Goal: Information Seeking & Learning: Learn about a topic

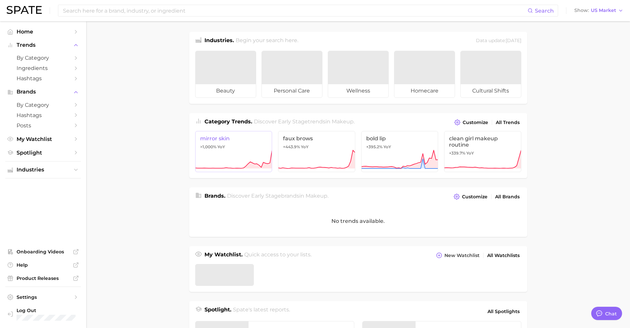
type textarea "x"
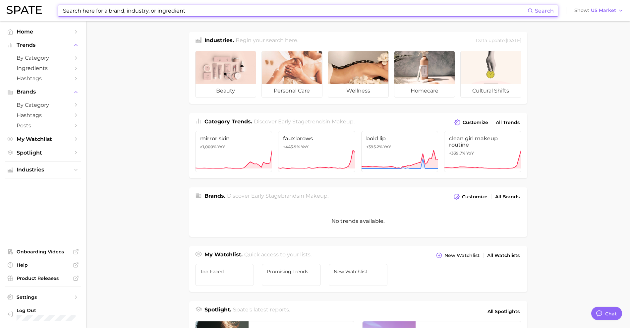
click at [180, 12] on input at bounding box center [294, 10] width 465 height 11
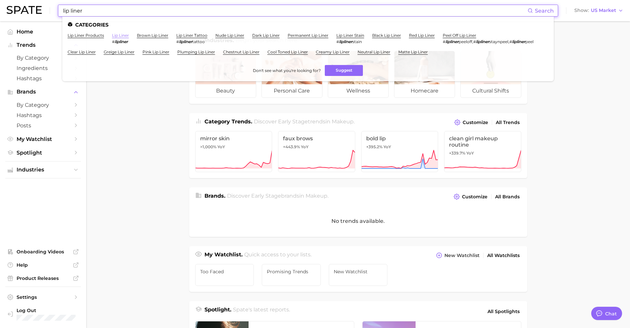
type input "lip liner"
click at [126, 33] on link "lip liner" at bounding box center [120, 35] width 17 height 5
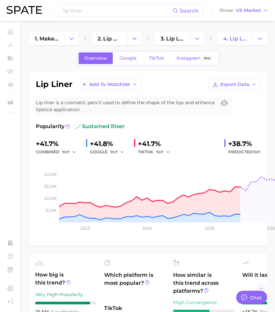
type textarea "x"
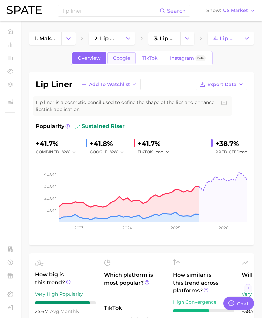
click at [126, 56] on span "Google" at bounding box center [121, 58] width 17 height 6
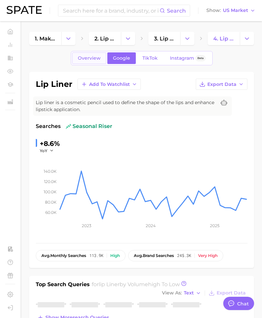
click at [100, 56] on span "Overview" at bounding box center [89, 58] width 23 height 6
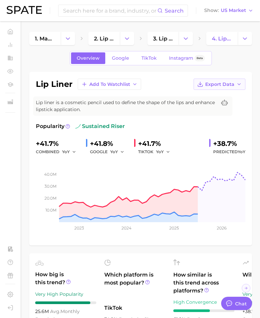
click at [236, 84] on icon "button" at bounding box center [238, 84] width 5 height 5
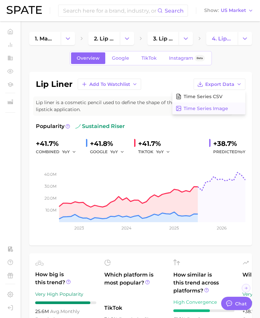
click at [223, 106] on span "Time Series Image" at bounding box center [205, 109] width 44 height 6
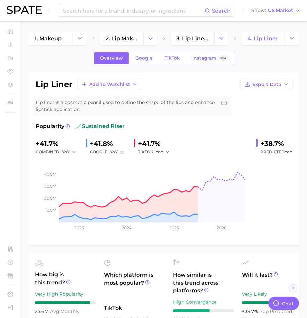
type textarea "x"
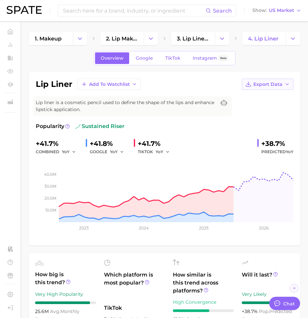
click at [285, 85] on icon "button" at bounding box center [287, 84] width 5 height 5
click at [278, 108] on button "Time Series Image" at bounding box center [257, 108] width 73 height 12
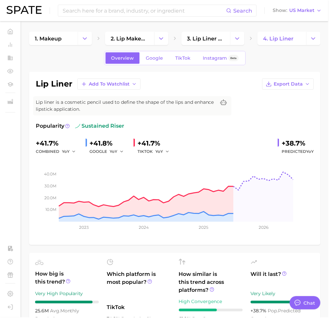
type textarea "x"
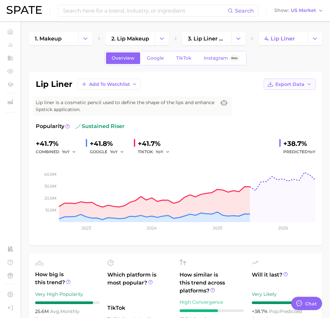
click at [284, 87] on button "Export Data" at bounding box center [290, 84] width 52 height 11
click at [158, 61] on span "Google" at bounding box center [155, 58] width 17 height 6
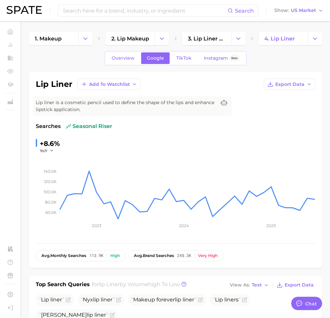
click at [311, 77] on div "lip liner Add to Watchlist Export Data Lip liner is a cosmetic pencil used to d…" at bounding box center [175, 170] width 293 height 196
click at [308, 82] on icon "button" at bounding box center [309, 84] width 5 height 5
drag, startPoint x: 292, startPoint y: 110, endPoint x: 266, endPoint y: 98, distance: 29.4
click at [292, 110] on span "Time Series Image" at bounding box center [276, 109] width 44 height 6
click at [188, 60] on span "TikTok" at bounding box center [183, 58] width 15 height 6
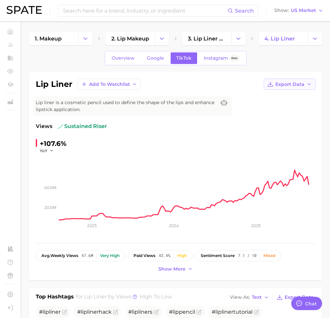
click at [277, 82] on span "Export Data" at bounding box center [290, 85] width 29 height 6
click at [276, 107] on span "Time Series Image" at bounding box center [276, 109] width 44 height 6
click at [168, 269] on span "Show more" at bounding box center [171, 269] width 27 height 6
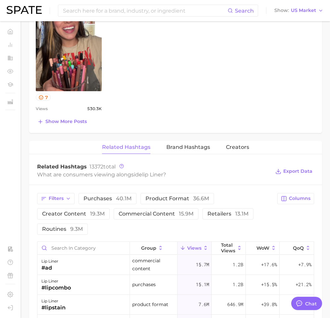
scroll to position [663, 0]
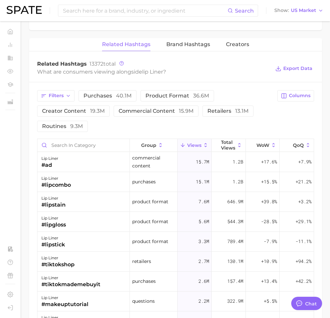
type textarea "x"
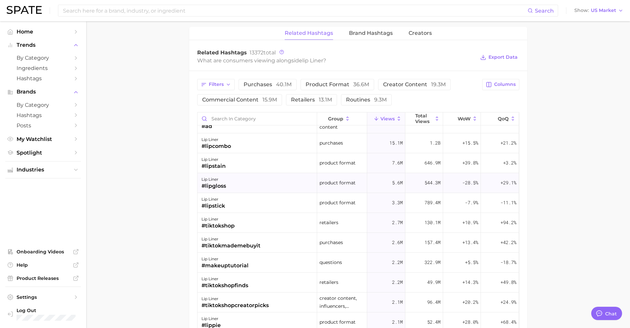
scroll to position [0, 0]
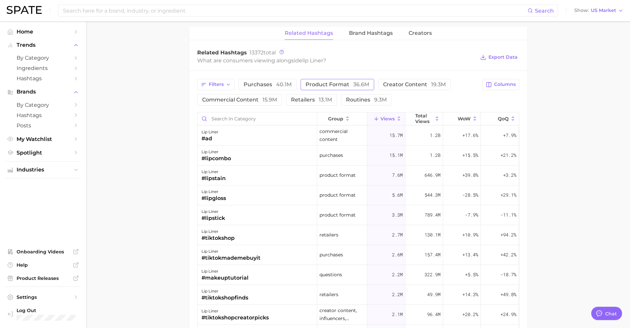
click at [314, 86] on span "product format 36.6m" at bounding box center [338, 84] width 64 height 5
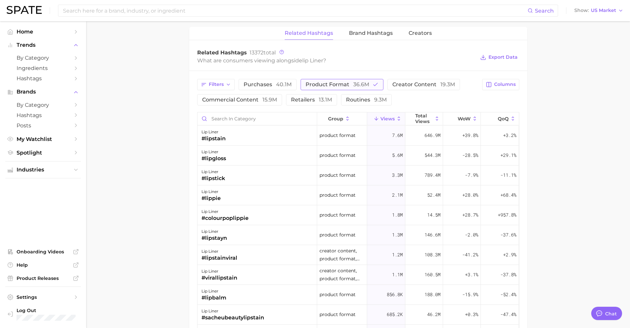
click at [321, 85] on span "product format 36.6m" at bounding box center [338, 84] width 64 height 5
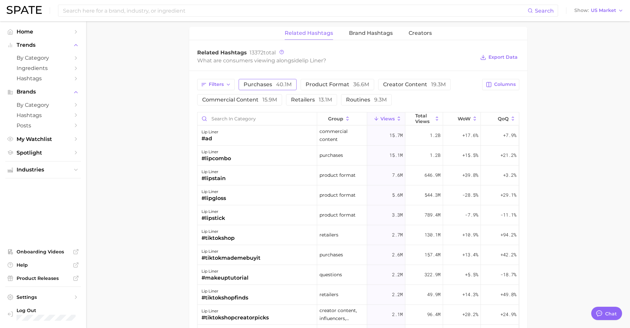
click at [288, 86] on span "40.1m" at bounding box center [284, 84] width 16 height 6
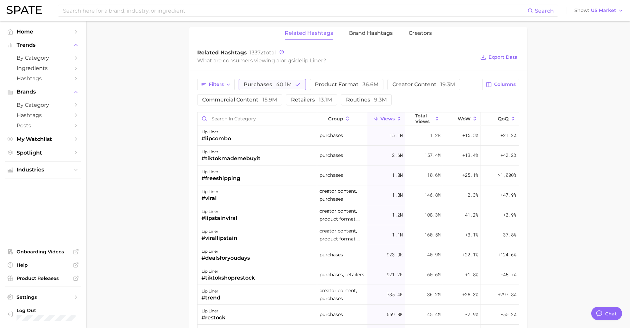
click at [289, 86] on span "40.1m" at bounding box center [284, 84] width 16 height 6
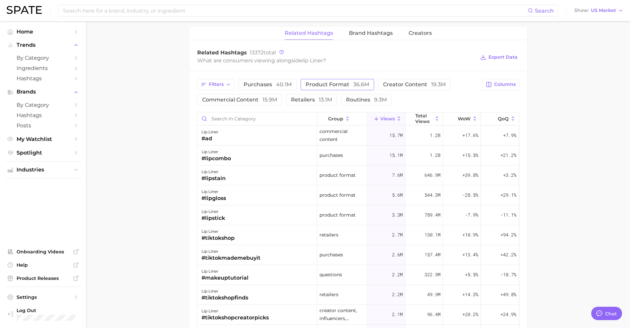
click at [323, 89] on button "product format 36.6m" at bounding box center [338, 84] width 74 height 11
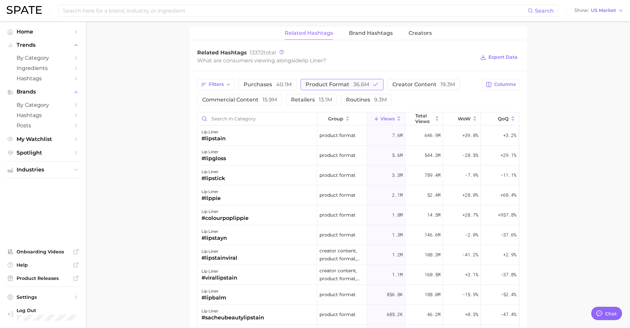
click at [320, 87] on button "product format 36.6m" at bounding box center [342, 84] width 83 height 11
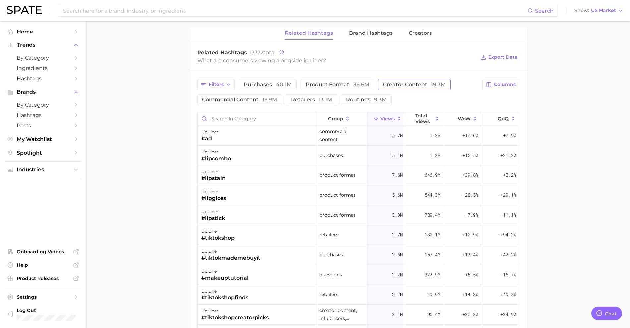
click at [383, 84] on span "creator content 19.3m" at bounding box center [414, 84] width 63 height 5
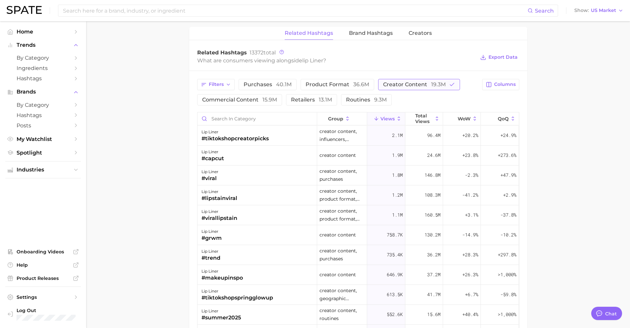
click at [380, 83] on button "creator content 19.3m" at bounding box center [419, 84] width 82 height 11
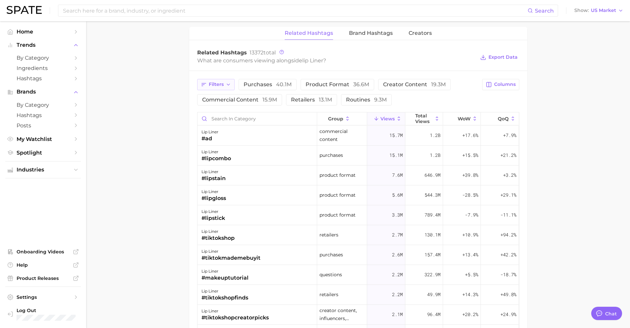
click at [218, 86] on span "Filters" at bounding box center [216, 85] width 15 height 6
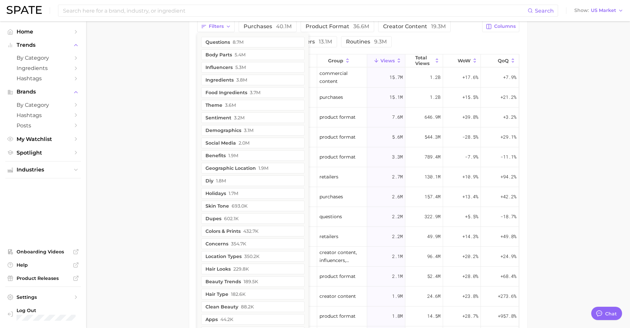
scroll to position [607, 0]
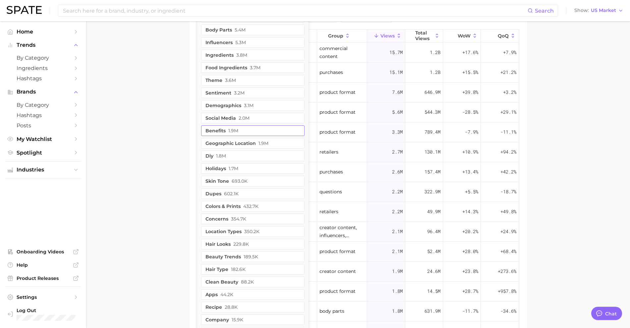
click at [244, 130] on button "benefits 1.9m" at bounding box center [252, 130] width 103 height 11
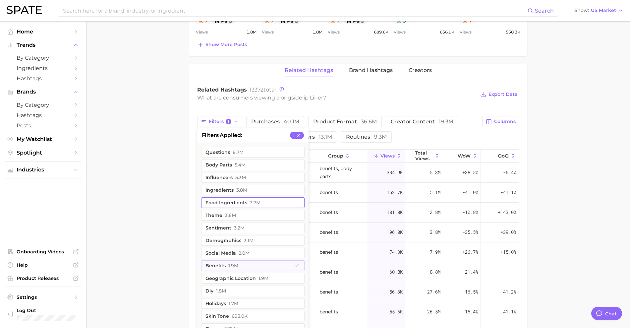
scroll to position [483, 0]
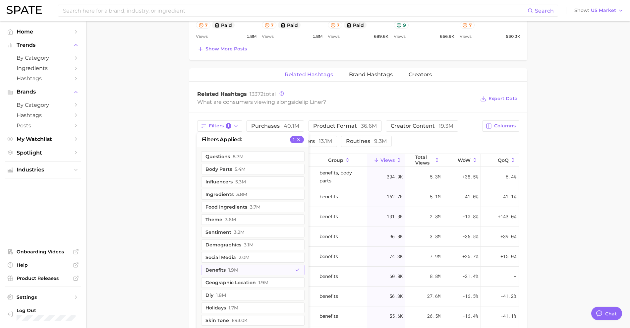
click at [102, 194] on main "1. makeup 2. lip makeup 3. lip liner products 4. lip liner Overview Google TikT…" at bounding box center [358, 30] width 544 height 984
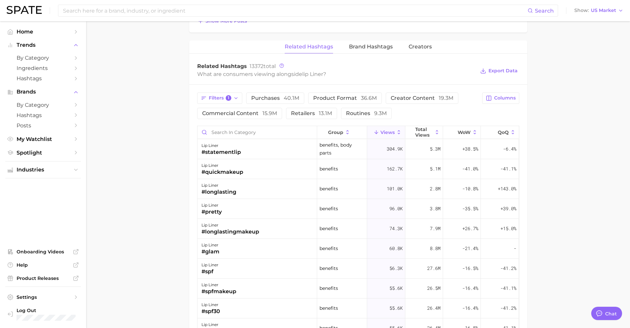
scroll to position [524, 0]
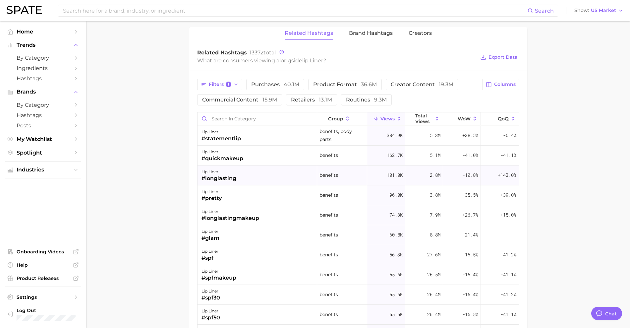
drag, startPoint x: 196, startPoint y: 234, endPoint x: 457, endPoint y: 180, distance: 266.3
click at [196, 234] on div "Filters 1 purchases 40.1m product format 36.6m creator content 19.3m commercial…" at bounding box center [358, 259] width 338 height 377
drag, startPoint x: 500, startPoint y: 57, endPoint x: 506, endPoint y: 96, distance: 39.6
click at [513, 107] on div "Related Hashtags 13372 total What are consumers viewing alongside lip liner ? E…" at bounding box center [358, 245] width 338 height 403
click at [502, 89] on button "Columns" at bounding box center [500, 84] width 37 height 11
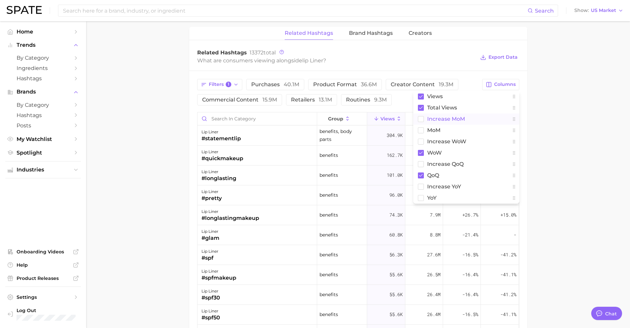
click at [421, 121] on rect at bounding box center [421, 119] width 6 height 6
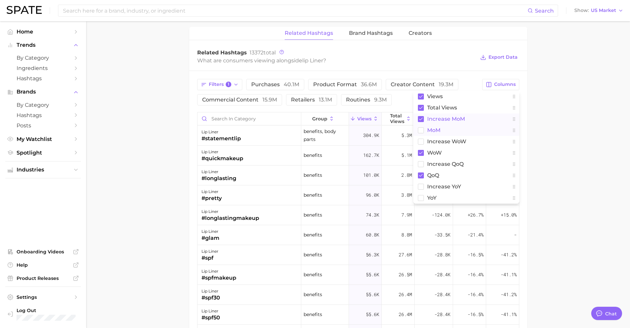
drag, startPoint x: 420, startPoint y: 131, endPoint x: 419, endPoint y: 135, distance: 4.0
click at [420, 132] on rect at bounding box center [421, 130] width 6 height 6
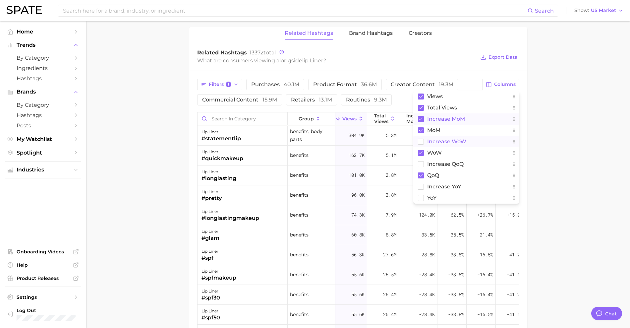
click at [418, 146] on button "Increase WoW" at bounding box center [466, 141] width 106 height 11
click at [423, 164] on rect at bounding box center [421, 164] width 6 height 6
click at [424, 163] on button "increase QoQ" at bounding box center [466, 163] width 106 height 11
click at [419, 175] on rect at bounding box center [421, 175] width 6 height 6
click at [420, 184] on icon at bounding box center [421, 187] width 6 height 6
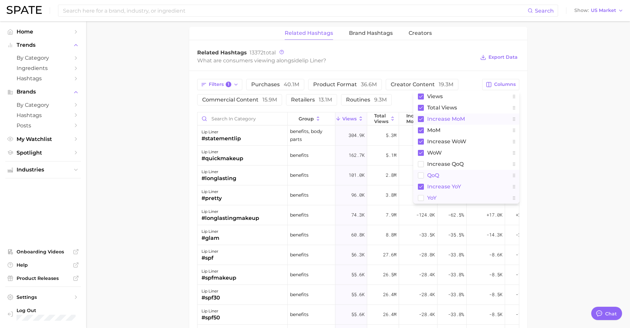
click at [422, 200] on rect at bounding box center [421, 198] width 6 height 6
click at [419, 145] on button "Increase WoW" at bounding box center [466, 141] width 106 height 11
click at [423, 154] on rect at bounding box center [421, 153] width 6 height 6
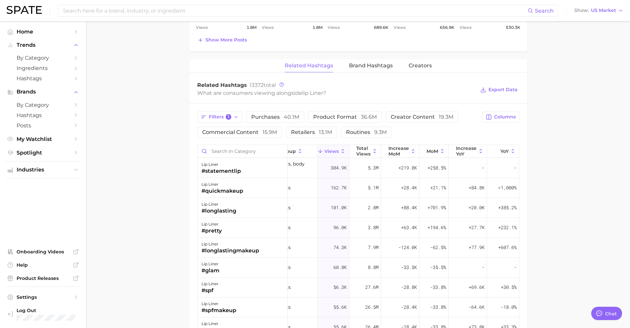
scroll to position [512, 0]
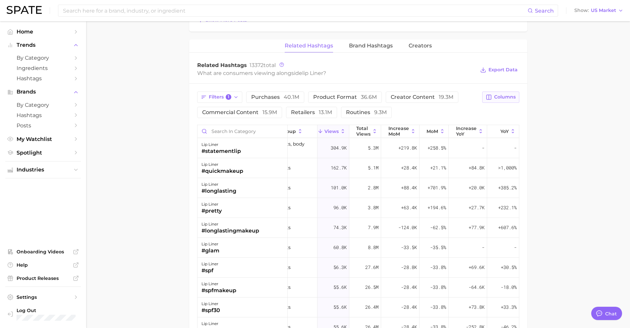
click at [505, 95] on span "Columns" at bounding box center [505, 97] width 22 height 6
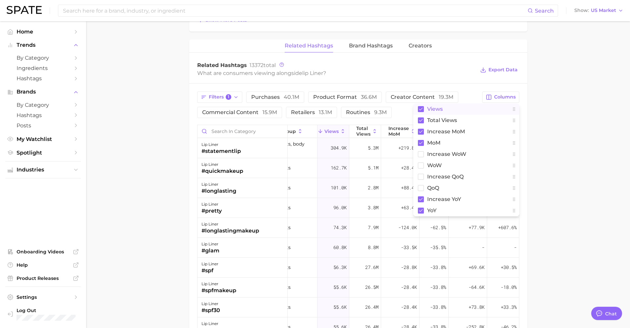
click at [421, 112] on button "Views" at bounding box center [466, 108] width 106 height 11
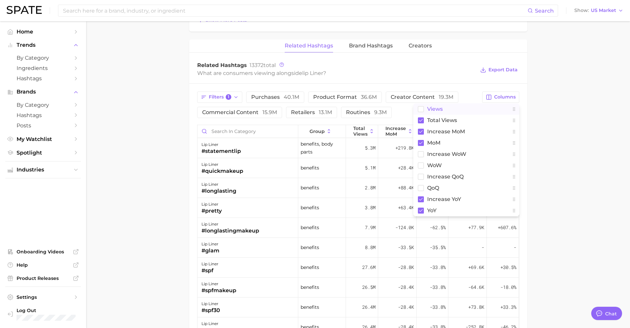
scroll to position [0, 0]
click at [584, 128] on main "1. makeup 2. lip makeup 3. lip liner products 4. lip liner Overview Google TikT…" at bounding box center [358, 2] width 544 height 984
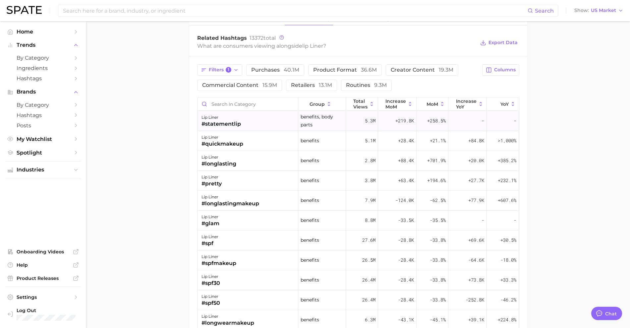
scroll to position [553, 0]
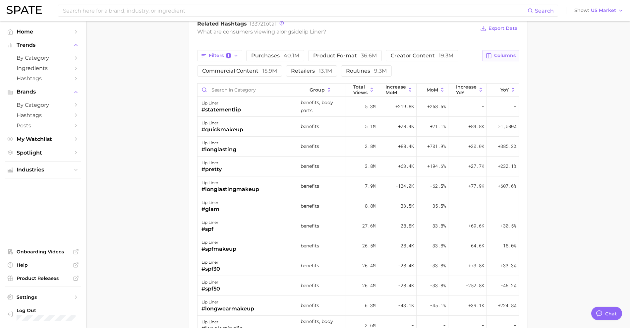
click at [497, 54] on span "Columns" at bounding box center [505, 56] width 22 height 6
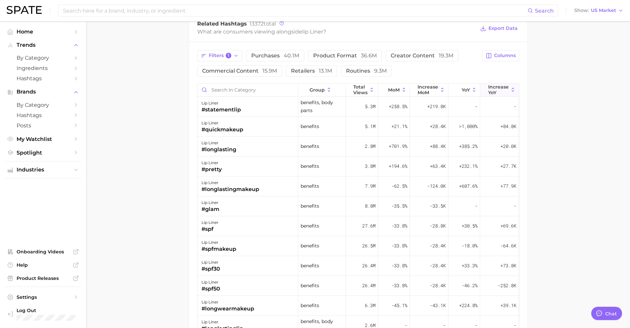
click at [498, 91] on span "increase YoY" at bounding box center [498, 89] width 21 height 11
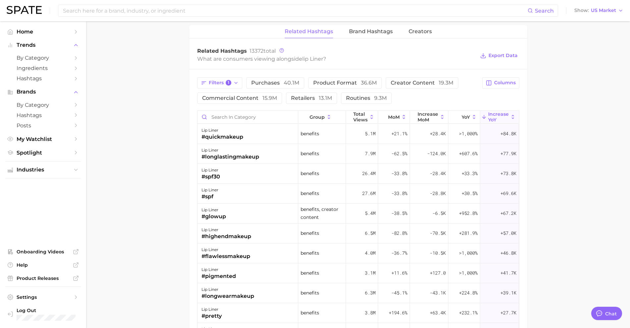
scroll to position [512, 0]
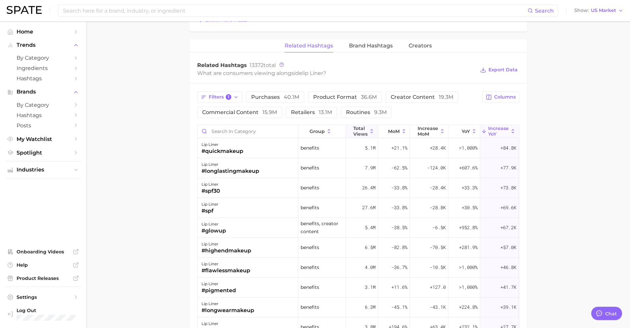
click at [360, 131] on span "Total Views" at bounding box center [360, 131] width 14 height 11
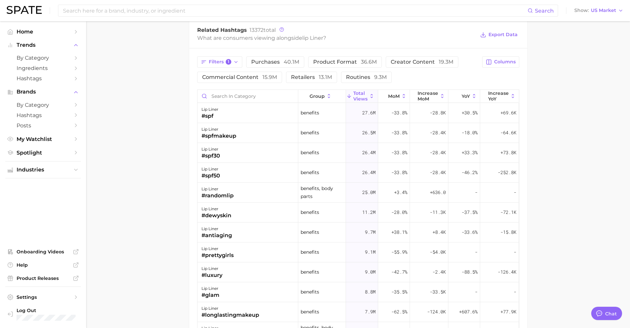
scroll to position [561, 0]
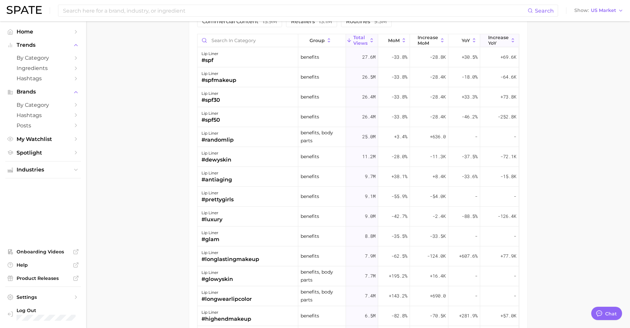
click at [491, 41] on span "increase YoY" at bounding box center [498, 40] width 21 height 11
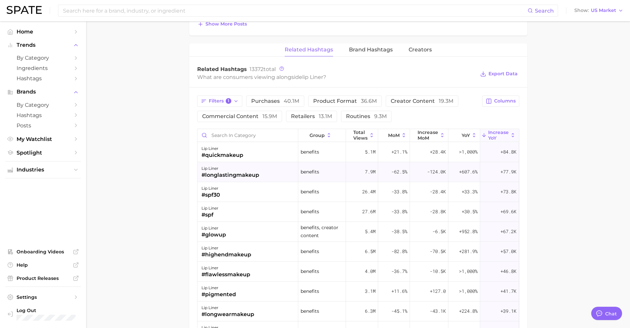
scroll to position [478, 0]
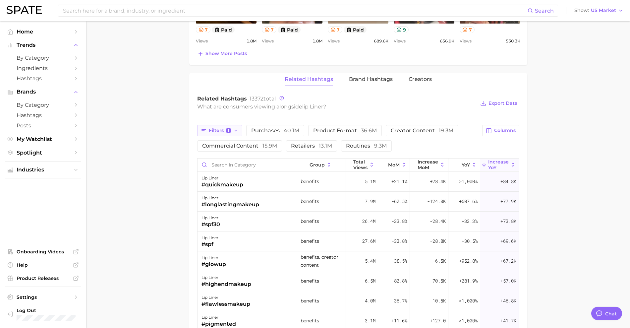
click at [215, 134] on button "Filters 1" at bounding box center [219, 130] width 45 height 11
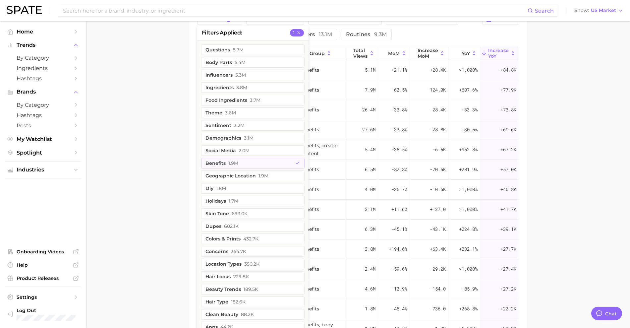
scroll to position [602, 0]
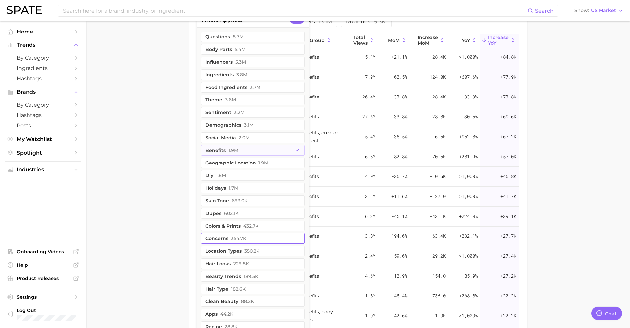
click at [215, 237] on button "concerns 354.7k" at bounding box center [252, 238] width 103 height 11
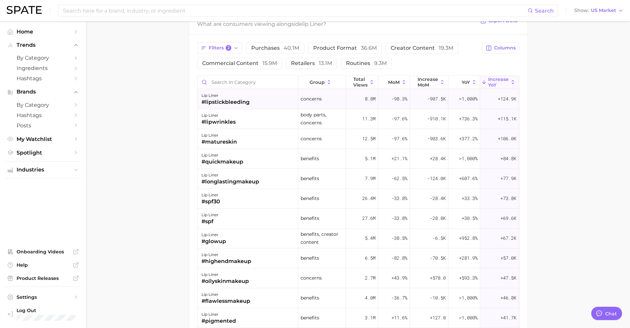
scroll to position [561, 0]
click at [217, 42] on div "Filters 2" at bounding box center [219, 47] width 45 height 11
click at [219, 47] on span "Filters 2" at bounding box center [220, 48] width 23 height 6
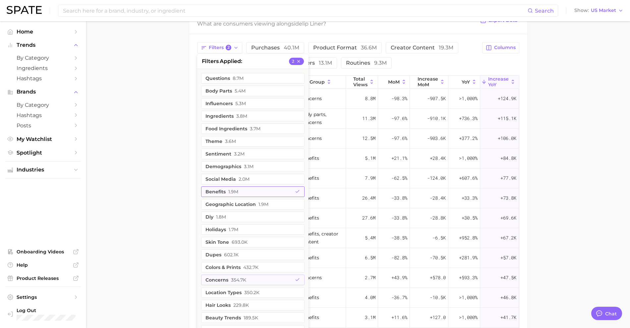
click at [241, 189] on button "benefits 1.9m" at bounding box center [252, 191] width 103 height 11
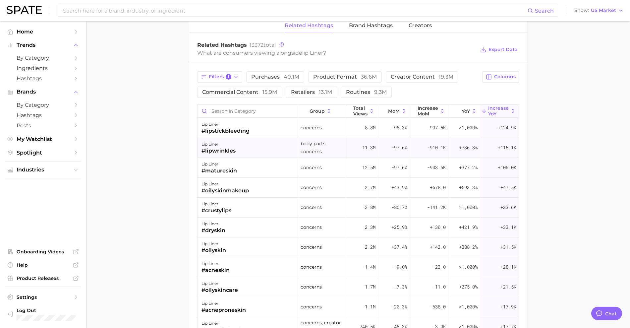
scroll to position [520, 0]
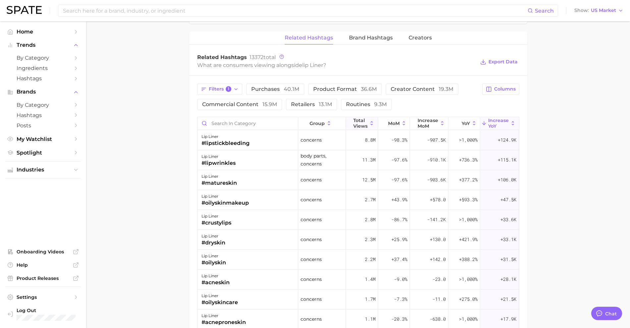
click at [357, 121] on span "Total Views" at bounding box center [360, 123] width 14 height 11
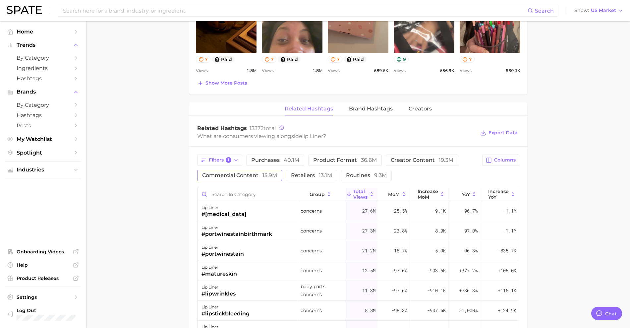
scroll to position [441, 0]
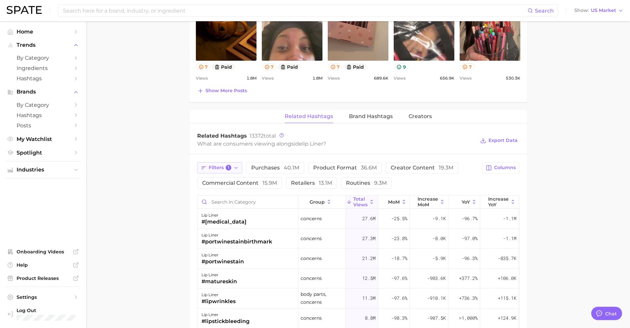
click at [221, 165] on span "Filters 1" at bounding box center [220, 168] width 23 height 6
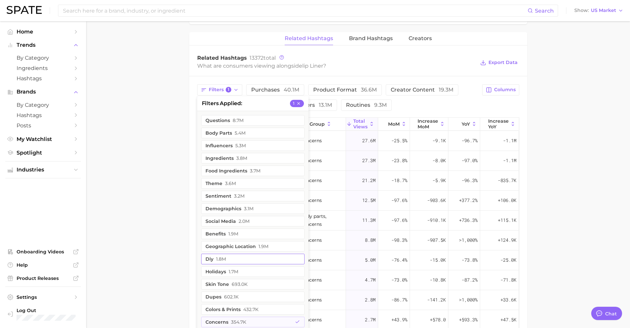
scroll to position [524, 0]
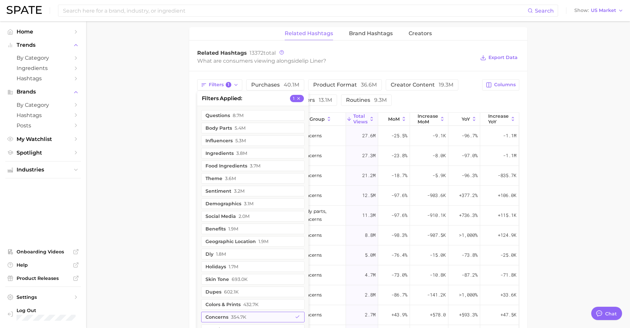
click at [266, 321] on button "concerns 354.7k" at bounding box center [252, 317] width 103 height 11
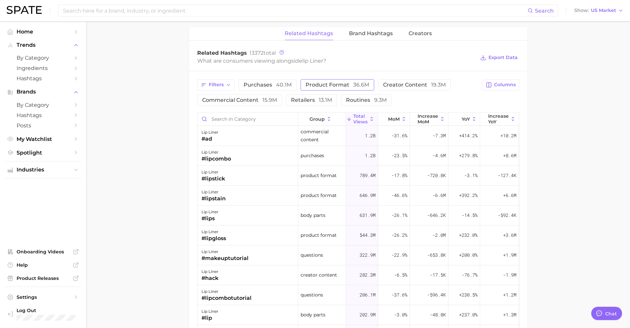
click at [319, 86] on span "product format 36.6m" at bounding box center [338, 84] width 64 height 5
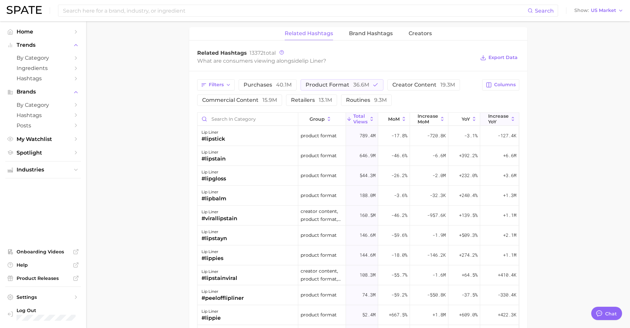
click at [493, 121] on span "increase YoY" at bounding box center [498, 118] width 21 height 11
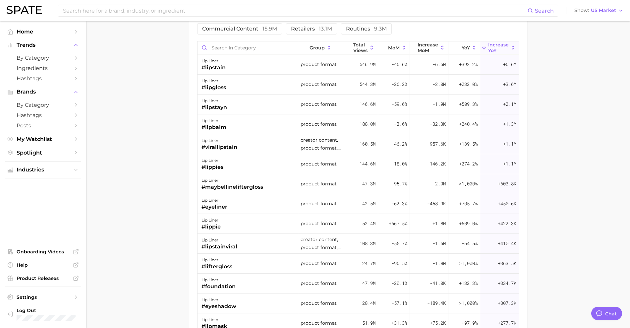
scroll to position [607, 0]
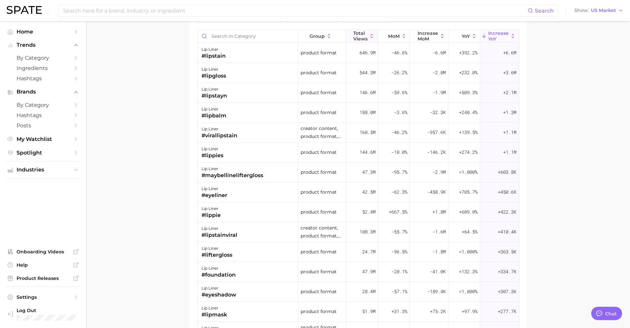
click at [357, 36] on span "Total Views" at bounding box center [360, 36] width 14 height 11
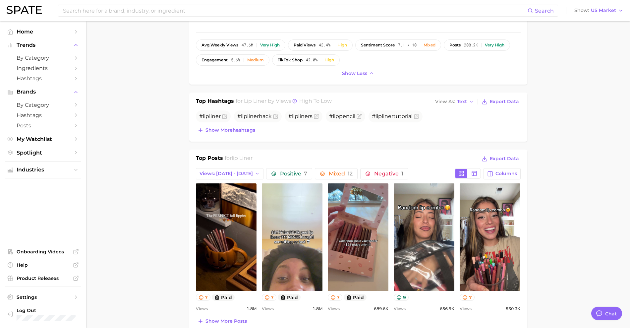
scroll to position [317, 0]
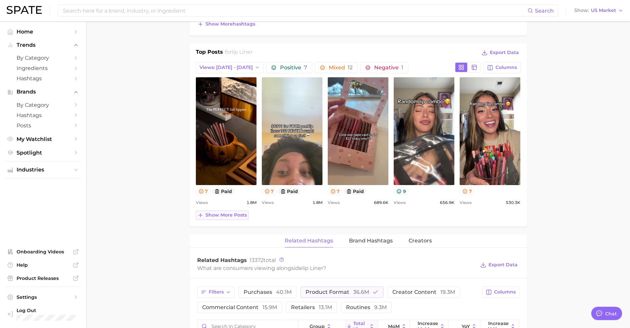
click at [215, 213] on span "Show more posts" at bounding box center [226, 215] width 41 height 6
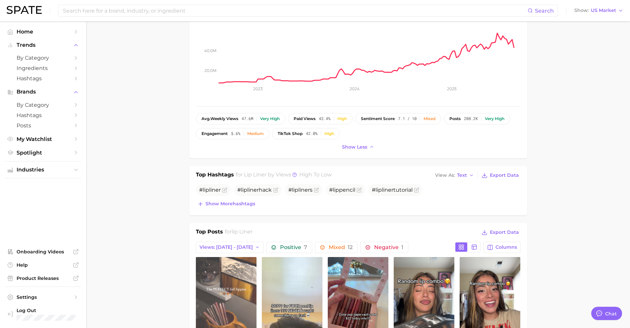
scroll to position [166, 0]
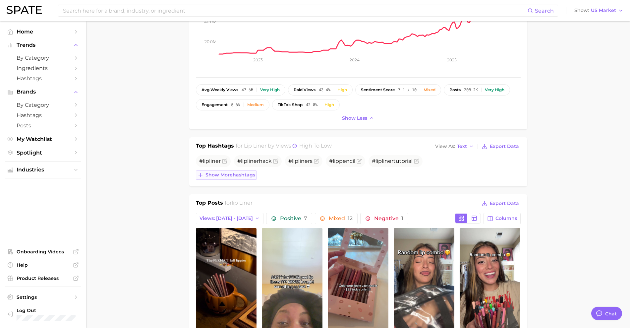
click at [218, 174] on span "Show more hashtags" at bounding box center [231, 175] width 50 height 6
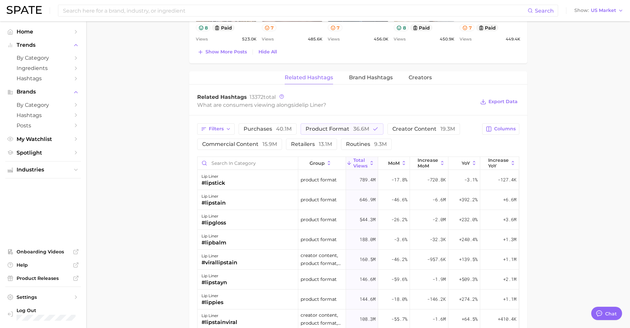
scroll to position [622, 0]
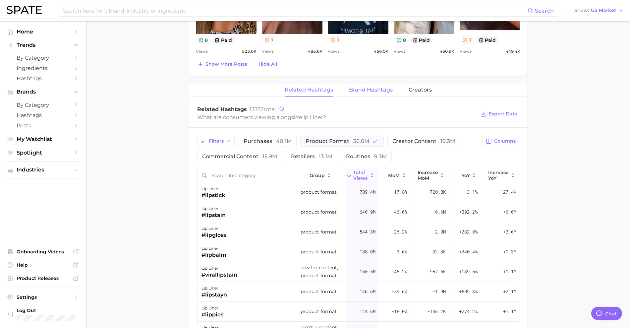
click at [375, 86] on button "Brand Hashtags" at bounding box center [371, 90] width 44 height 13
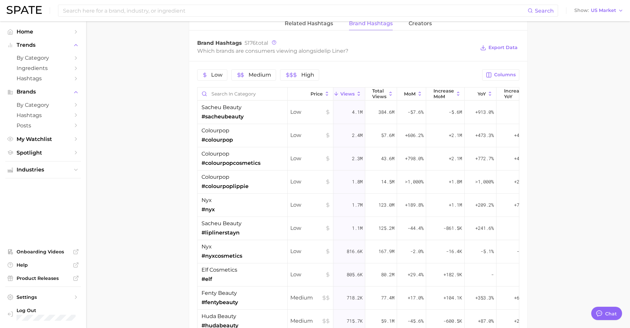
scroll to position [705, 0]
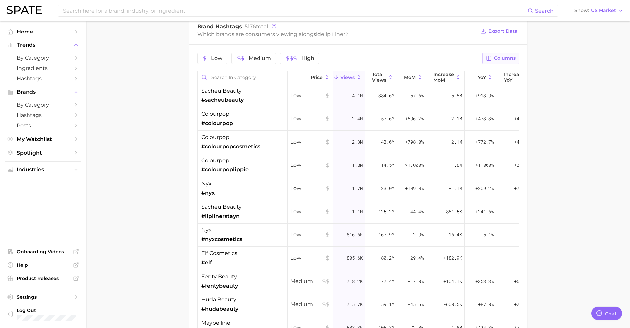
click at [500, 58] on span "Columns" at bounding box center [505, 58] width 22 height 6
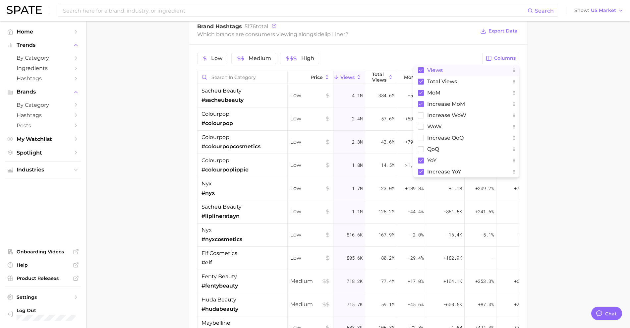
click at [420, 70] on rect at bounding box center [421, 70] width 6 height 6
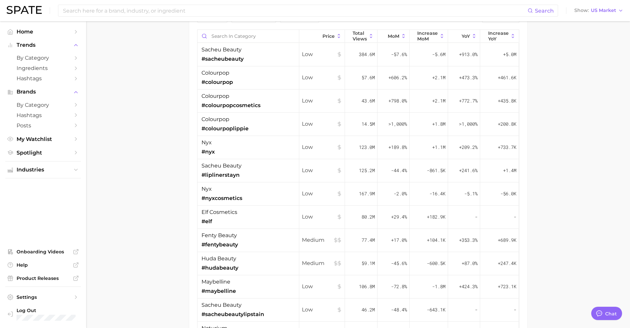
scroll to position [746, 0]
click at [353, 34] on span "Total Views" at bounding box center [360, 35] width 14 height 11
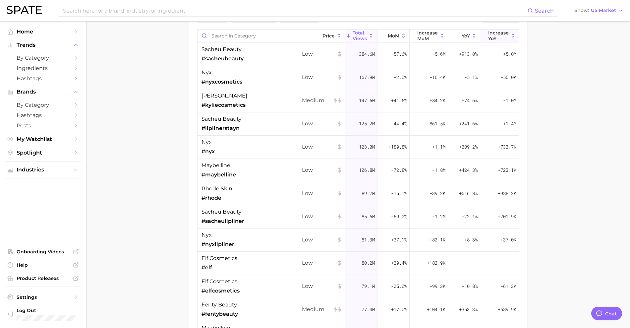
click at [488, 36] on span "increase YoY" at bounding box center [498, 35] width 21 height 11
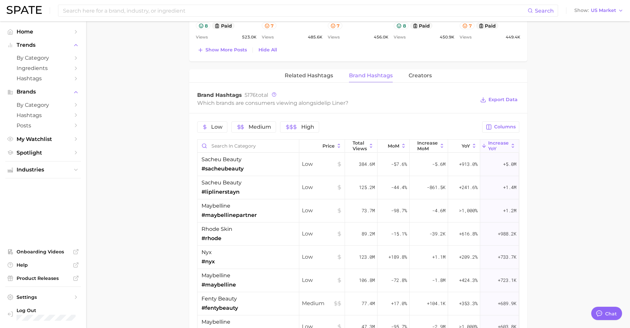
scroll to position [622, 0]
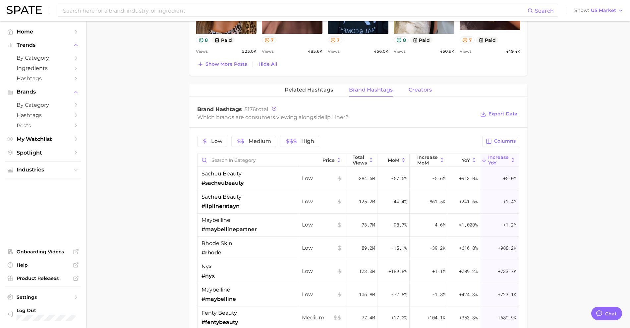
click at [420, 90] on span "Creators" at bounding box center [420, 90] width 23 height 6
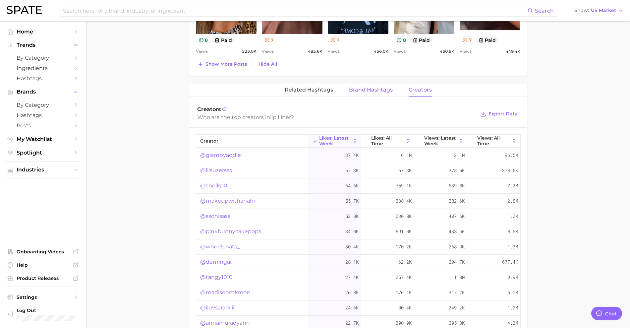
click at [383, 89] on span "Brand Hashtags" at bounding box center [371, 90] width 44 height 6
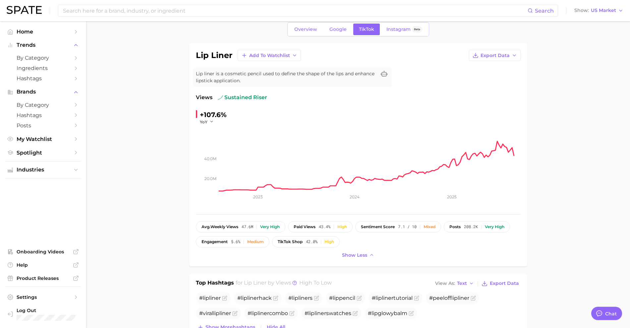
scroll to position [0, 0]
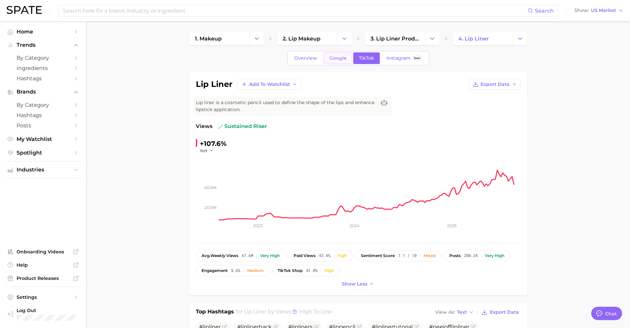
click at [346, 58] on link "Google" at bounding box center [338, 58] width 29 height 12
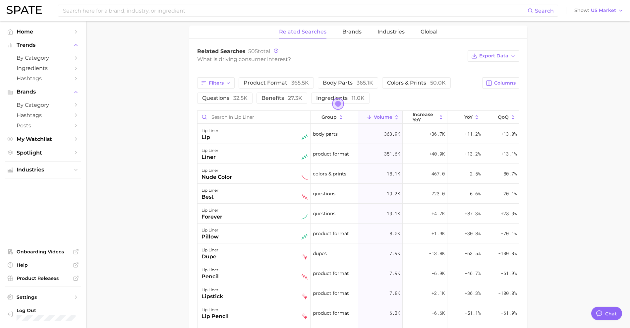
scroll to position [293, 0]
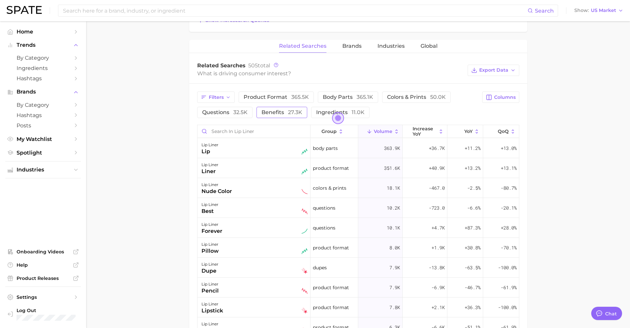
click at [264, 115] on span "benefits 27.3k" at bounding box center [282, 112] width 41 height 6
click at [501, 98] on span "Columns" at bounding box center [505, 97] width 22 height 6
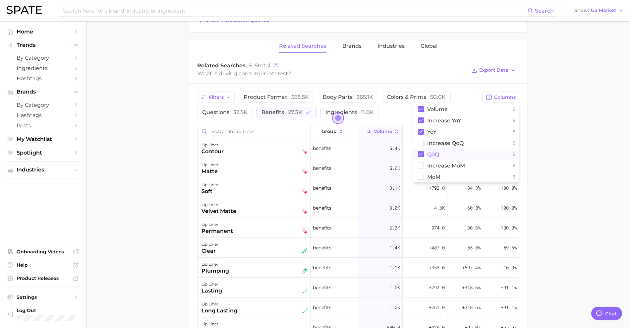
click at [418, 152] on rect at bounding box center [421, 154] width 6 height 6
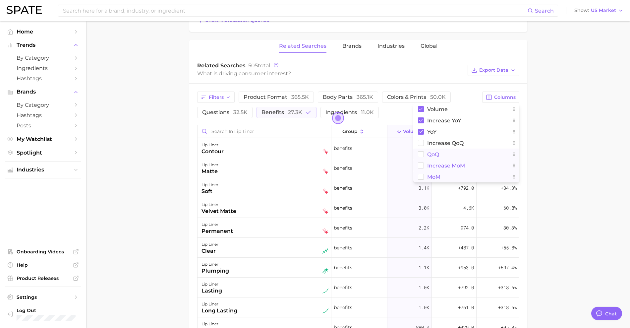
click at [422, 167] on rect at bounding box center [421, 166] width 6 height 6
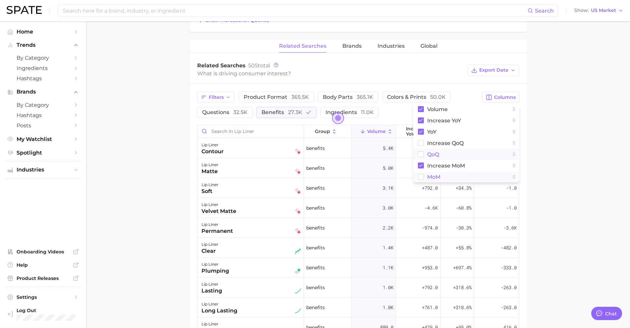
click at [424, 177] on rect at bounding box center [421, 177] width 6 height 6
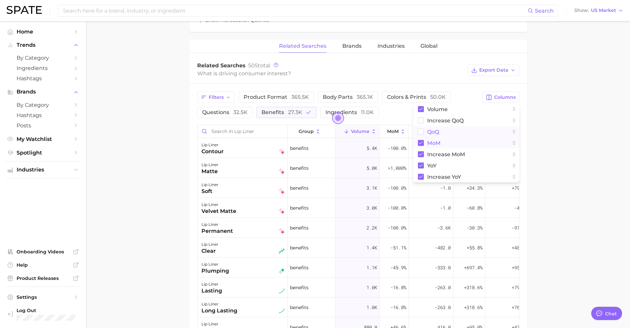
click at [559, 119] on main "1. makeup 2. lip makeup 3. lip liner products 4. lip liner Overview Google TikT…" at bounding box center [358, 111] width 544 height 766
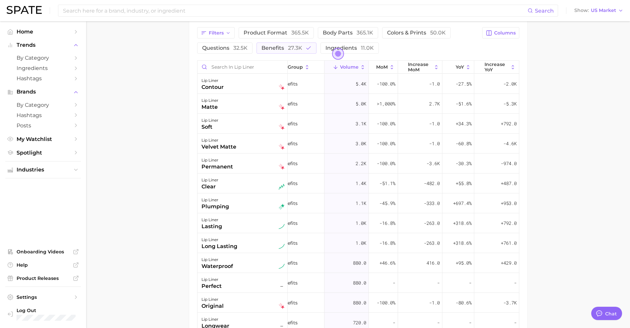
scroll to position [343, 0]
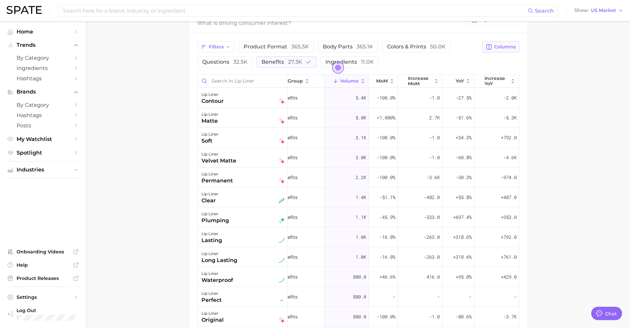
click at [501, 49] on span "Columns" at bounding box center [505, 47] width 22 height 6
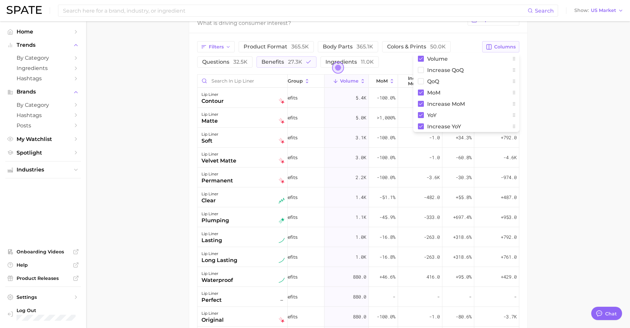
click at [500, 48] on span "Columns" at bounding box center [505, 47] width 22 height 6
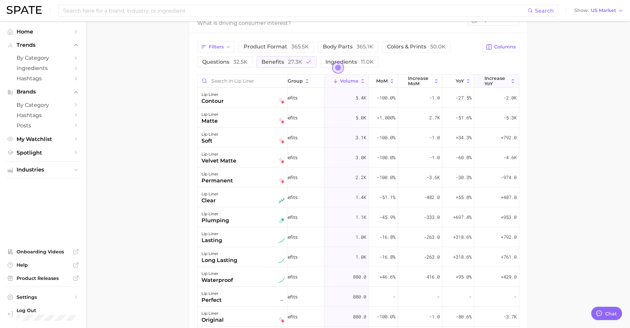
click at [490, 84] on span "increase YoY" at bounding box center [497, 81] width 25 height 11
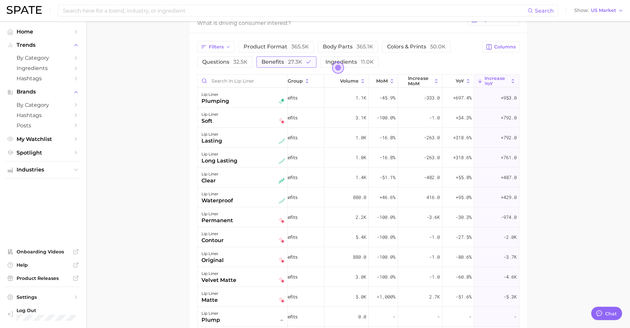
click at [303, 60] on button "benefits 27.3k" at bounding box center [287, 61] width 60 height 11
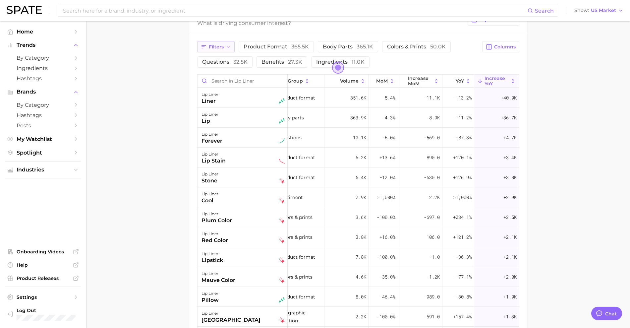
click at [212, 45] on span "Filters" at bounding box center [216, 47] width 15 height 6
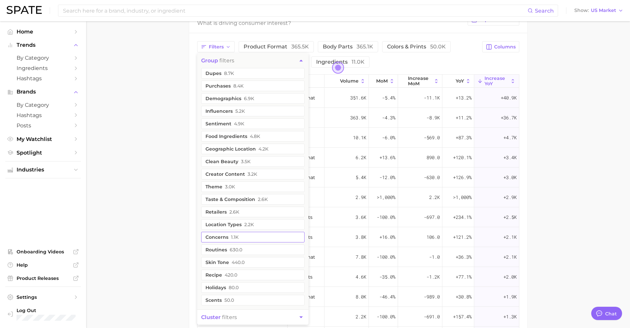
click at [234, 240] on button "concerns 1.1k" at bounding box center [252, 237] width 103 height 11
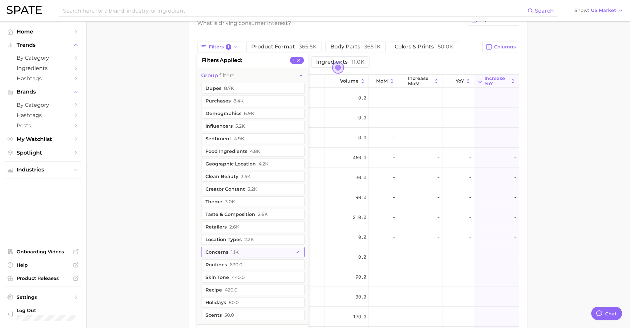
click at [255, 251] on button "concerns 1.1k" at bounding box center [252, 252] width 103 height 11
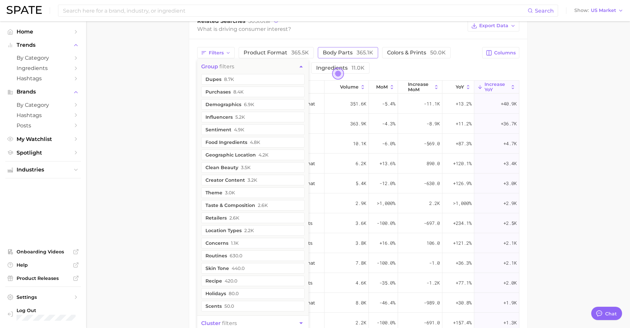
scroll to position [302, 0]
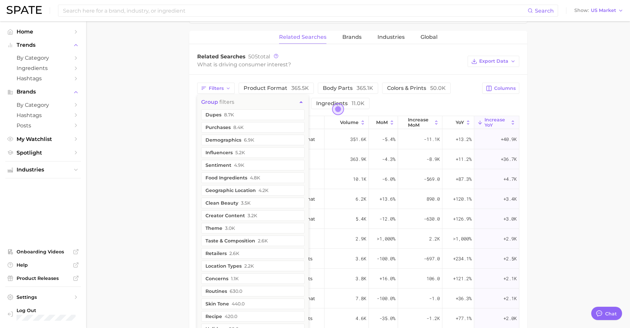
click at [364, 35] on div "Related Searches Brands Industries Global" at bounding box center [358, 37] width 338 height 13
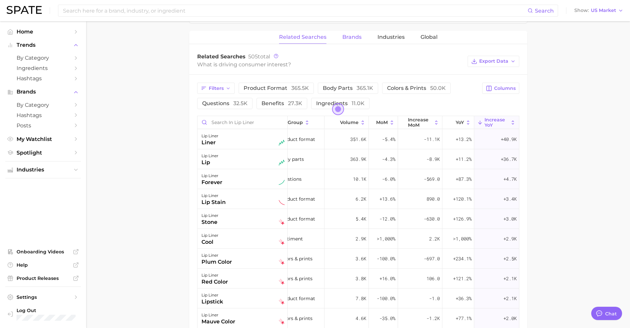
click at [358, 35] on span "Brands" at bounding box center [351, 37] width 19 height 6
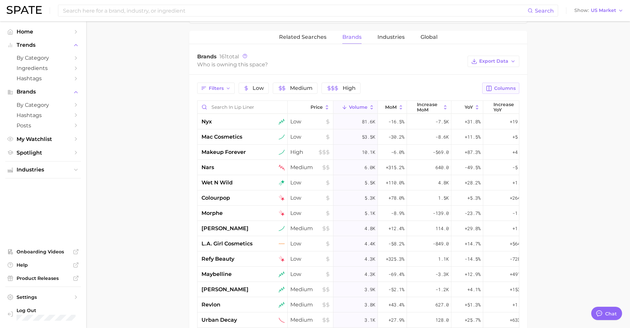
click at [500, 88] on span "Columns" at bounding box center [505, 89] width 22 height 6
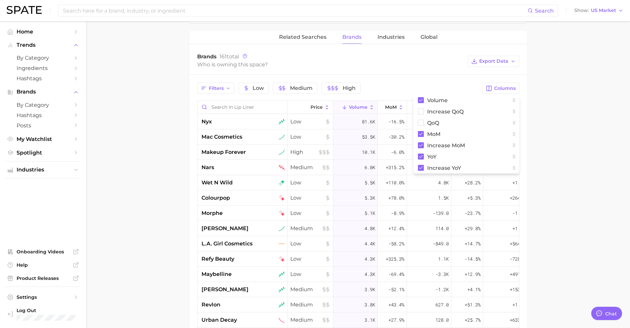
drag, startPoint x: 575, startPoint y: 103, endPoint x: 578, endPoint y: 107, distance: 4.3
click at [576, 103] on main "1. makeup 2. lip makeup 3. lip liner products 4. lip liner Overview Google TikT…" at bounding box center [358, 94] width 544 height 750
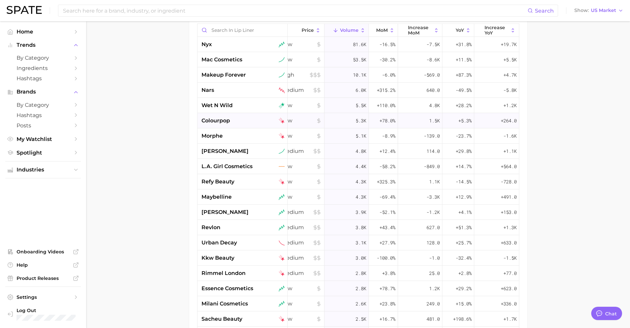
scroll to position [1, 15]
click at [485, 30] on span "increase YoY" at bounding box center [497, 30] width 25 height 11
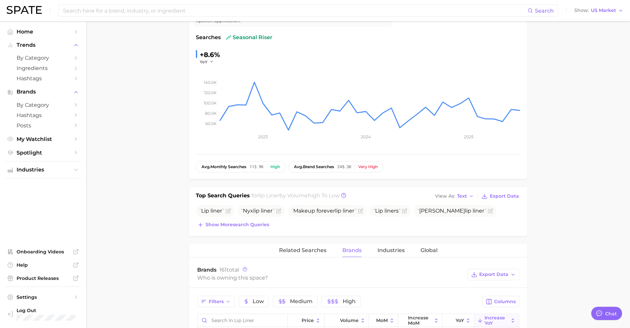
scroll to position [0, 0]
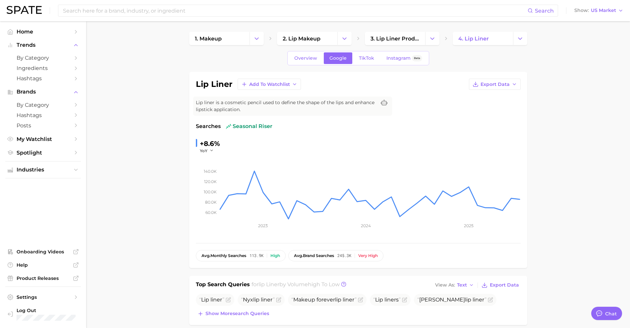
click at [392, 65] on div "Overview Google TikTok Instagram Beta" at bounding box center [358, 58] width 142 height 14
click at [392, 62] on link "Instagram Beta" at bounding box center [404, 58] width 47 height 12
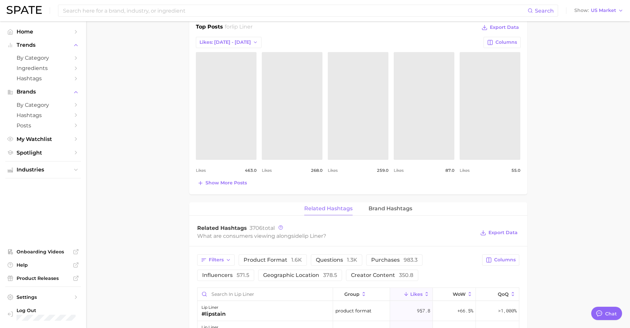
scroll to position [290, 0]
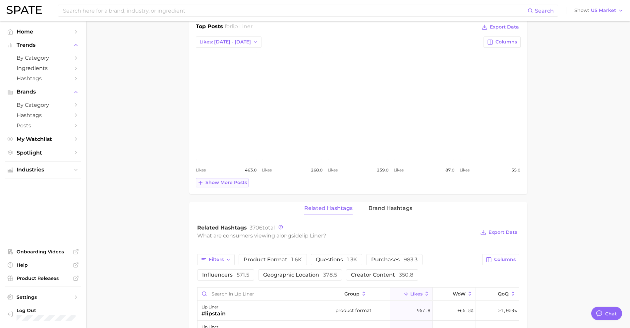
click at [217, 184] on span "Show more posts" at bounding box center [226, 183] width 41 height 6
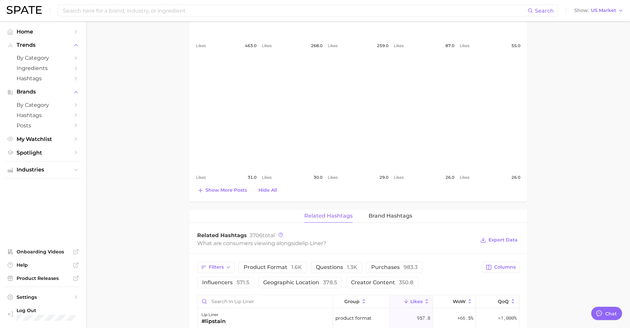
scroll to position [622, 0]
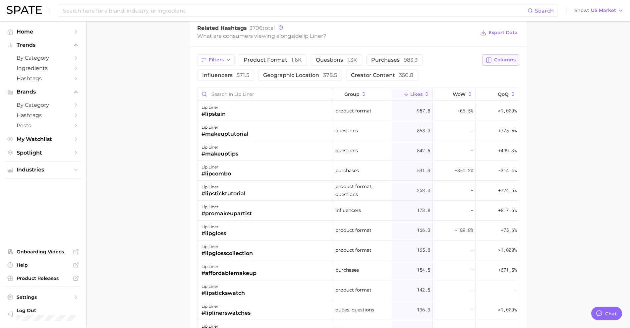
click at [494, 60] on button "Columns" at bounding box center [500, 59] width 37 height 11
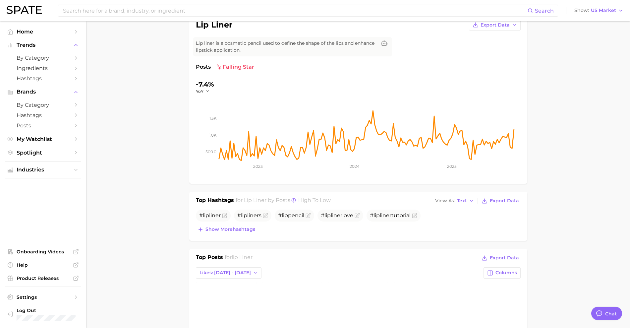
scroll to position [0, 0]
